Goal: Task Accomplishment & Management: Manage account settings

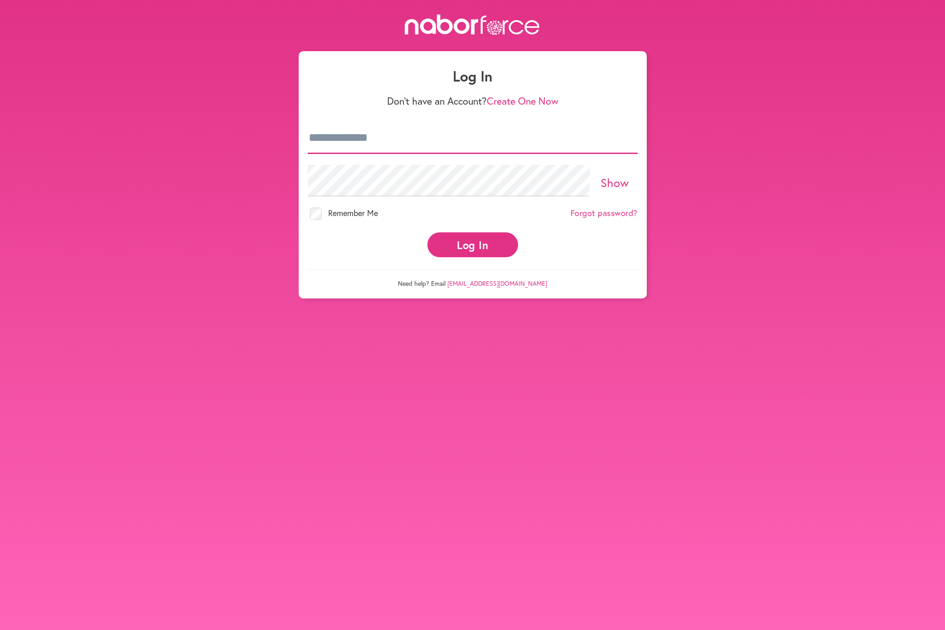
type input "**********"
click at [466, 238] on button "Log In" at bounding box center [472, 244] width 91 height 25
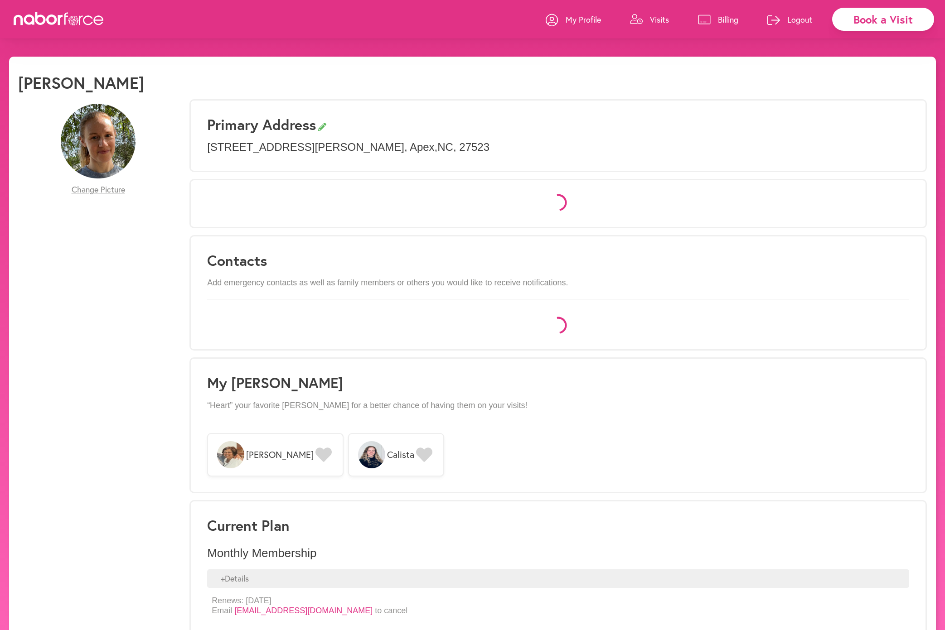
select select "*"
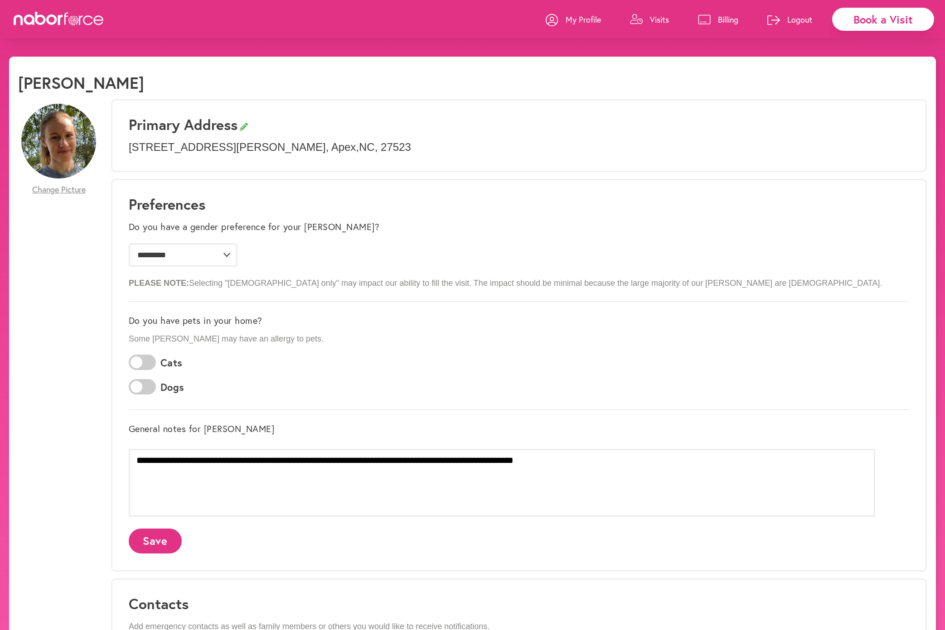
click at [719, 19] on p "Billing" at bounding box center [728, 19] width 20 height 11
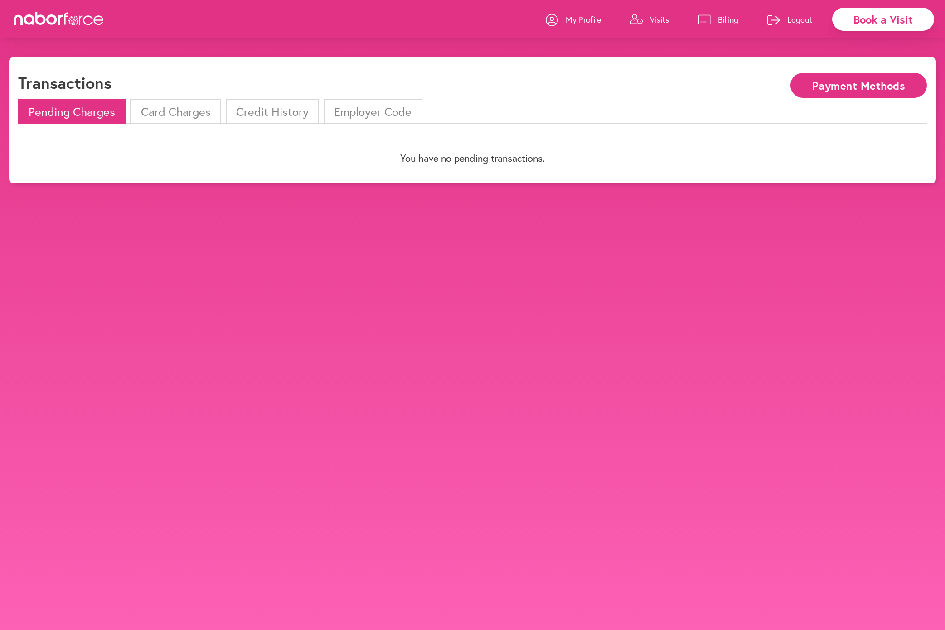
click at [169, 116] on li "Card Charges" at bounding box center [175, 111] width 91 height 25
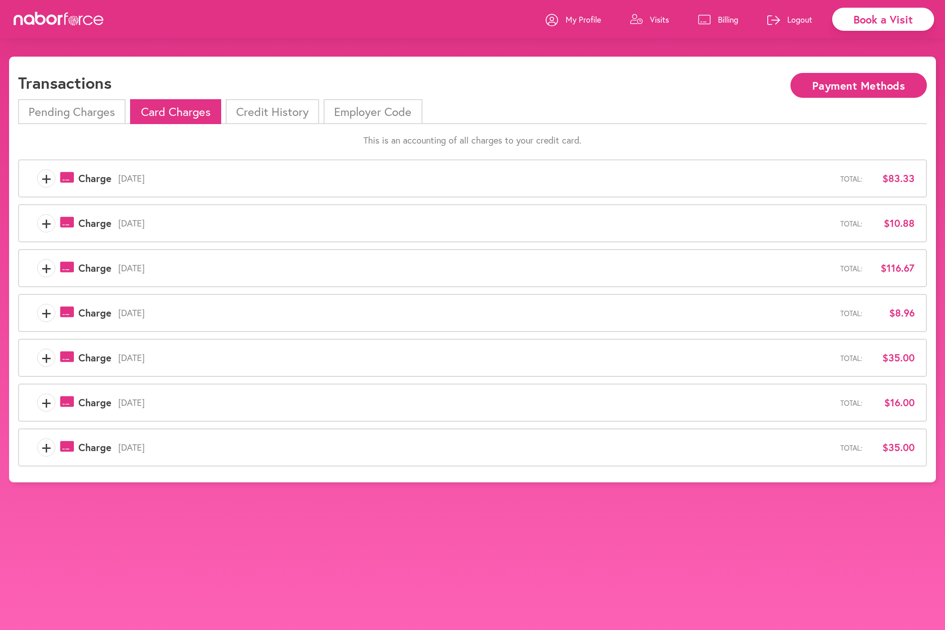
click at [44, 177] on span "+" at bounding box center [46, 178] width 17 height 18
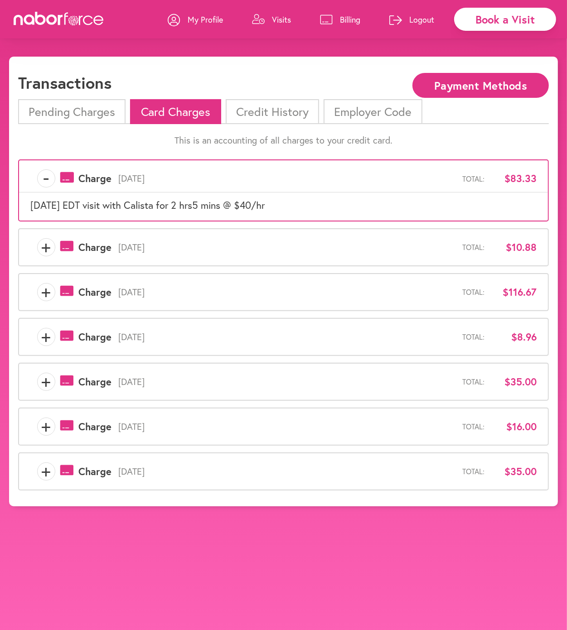
click at [50, 244] on span "+" at bounding box center [46, 247] width 17 height 18
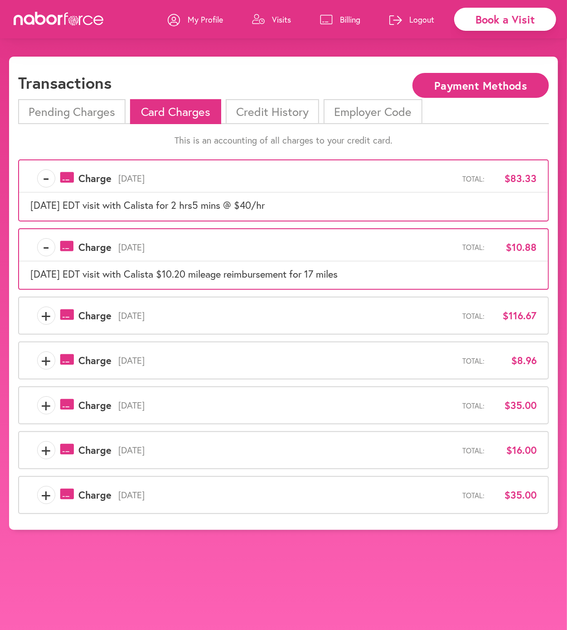
click at [46, 314] on span "+" at bounding box center [46, 316] width 17 height 18
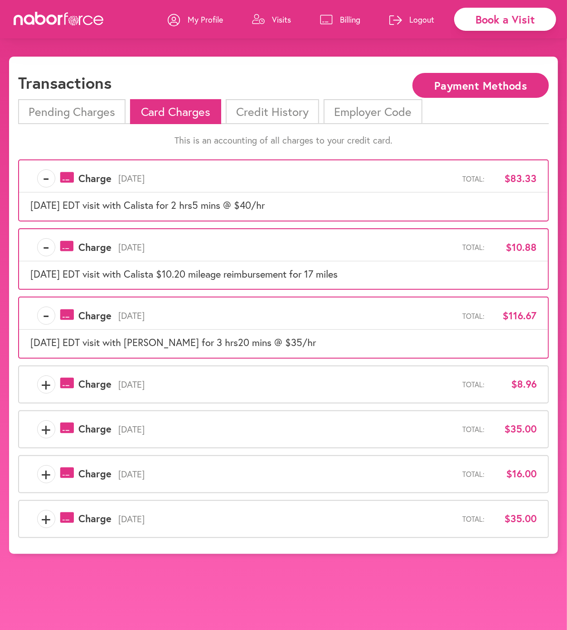
click at [48, 427] on span "+" at bounding box center [46, 430] width 17 height 18
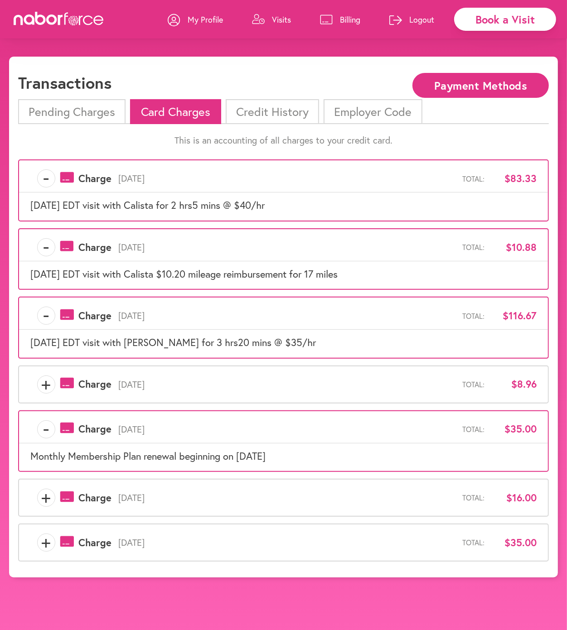
click at [45, 539] on span "+" at bounding box center [46, 543] width 17 height 18
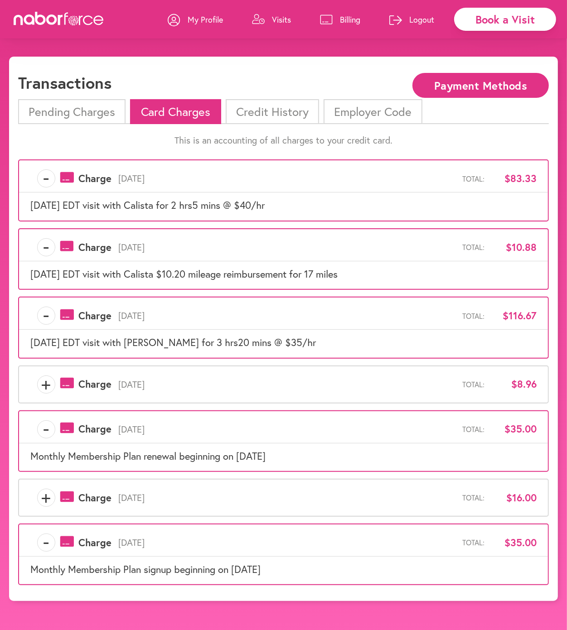
click at [46, 495] on span "+" at bounding box center [46, 498] width 17 height 18
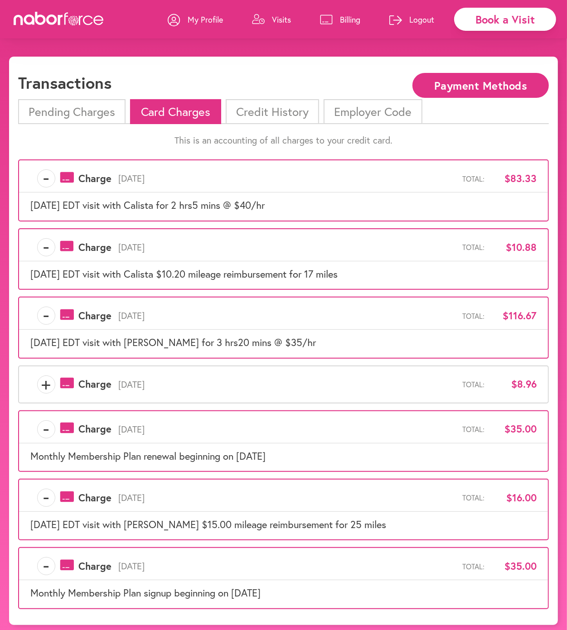
click at [415, 20] on p "Logout" at bounding box center [421, 19] width 25 height 11
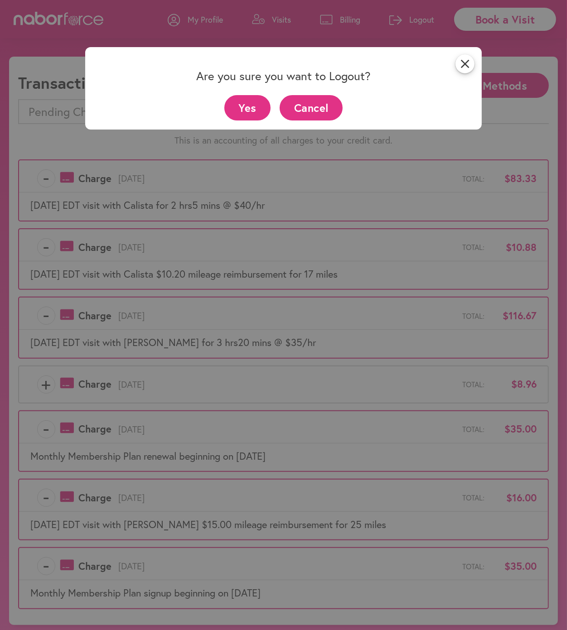
click at [244, 104] on button "Yes" at bounding box center [247, 107] width 47 height 25
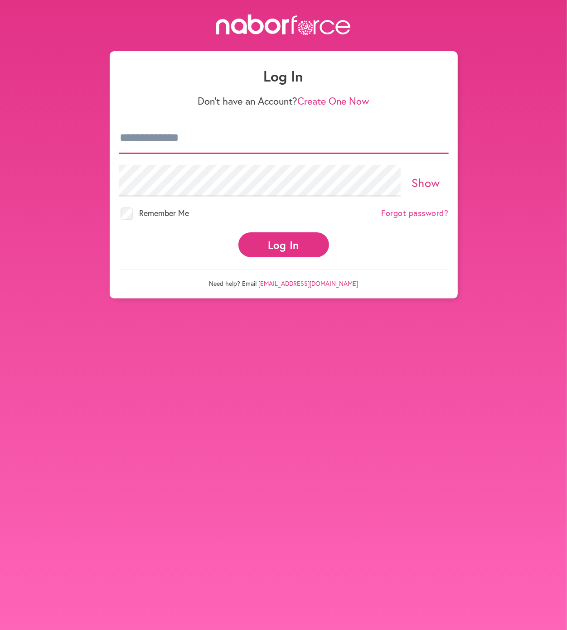
type input "**********"
